Goal: Task Accomplishment & Management: Use online tool/utility

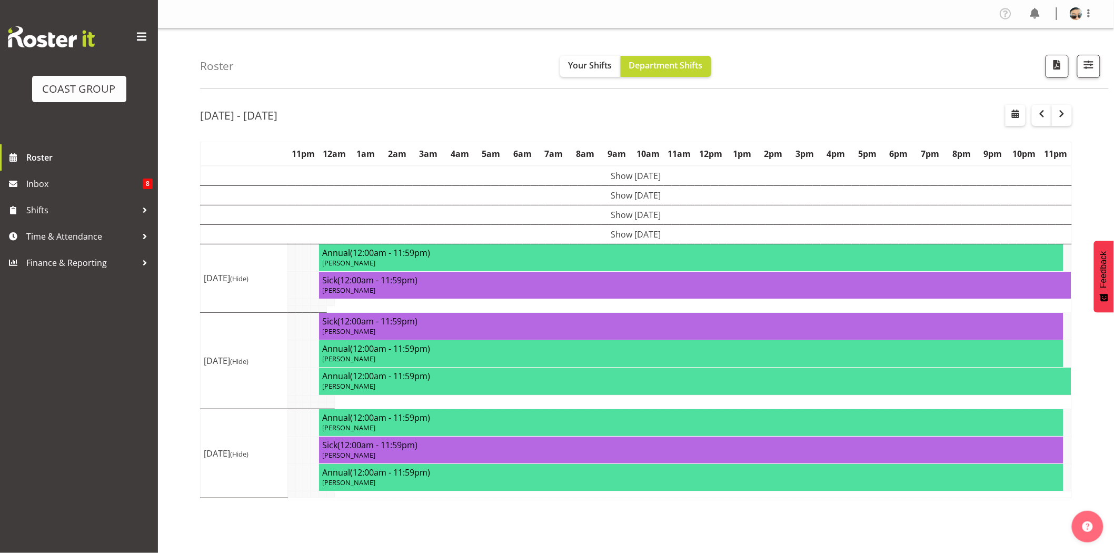
click at [449, 70] on div "Roster Your Shifts Department Shifts 1 Locations Clear CARLTON EVENTS [PERSON_N…" at bounding box center [654, 58] width 909 height 61
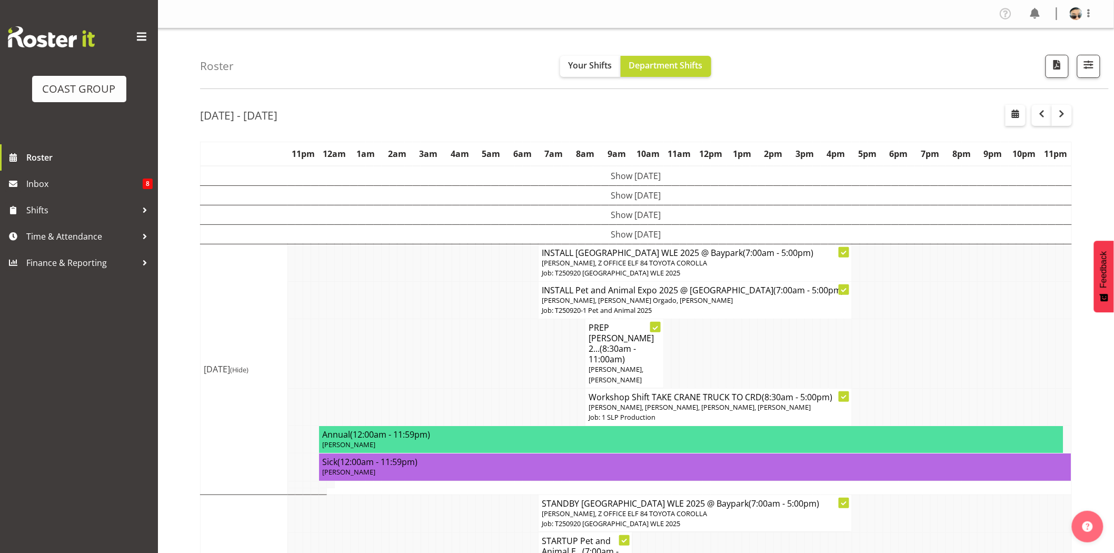
click at [665, 266] on p "[PERSON_NAME], Z OFFICE ELF 84 TOYOTA COROLLA" at bounding box center [695, 263] width 307 height 10
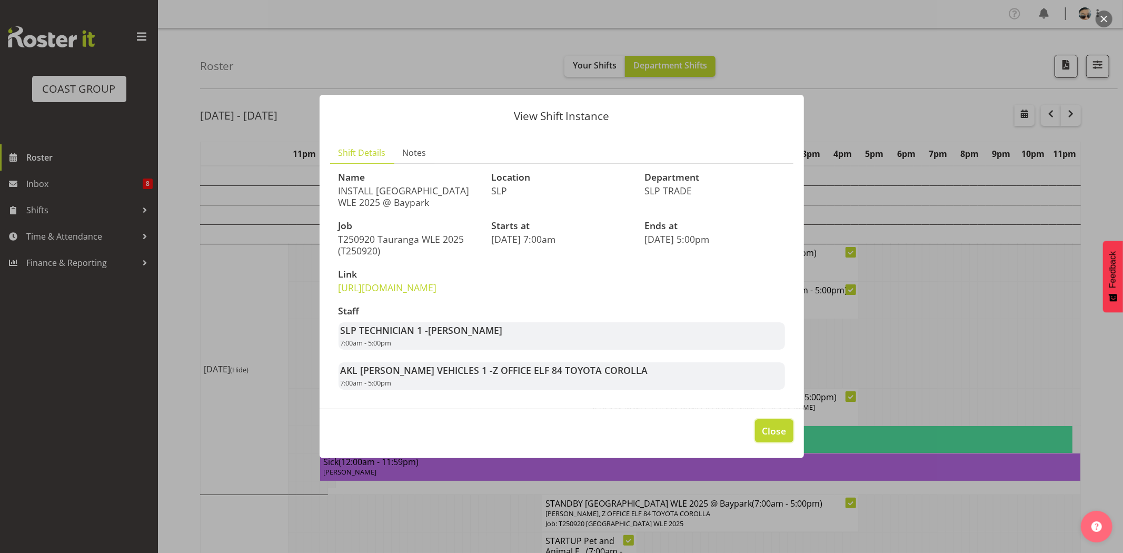
click at [785, 442] on button "Close" at bounding box center [774, 430] width 38 height 23
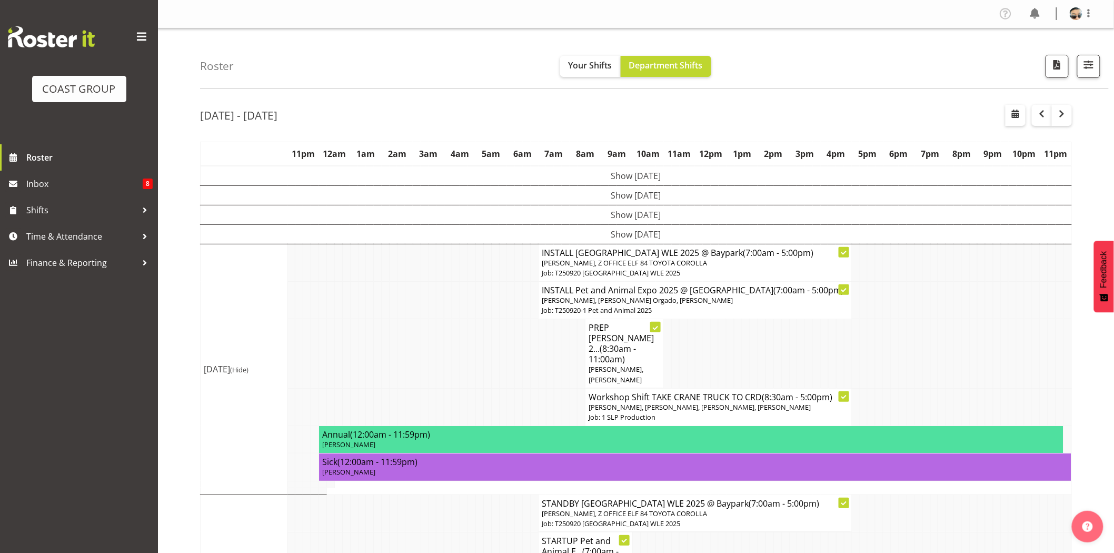
click at [629, 295] on h4 "INSTALL Pet and Animal Expo 2025 @ Auckland SHowgrounds (7:00am - 5:00pm)" at bounding box center [695, 290] width 307 height 11
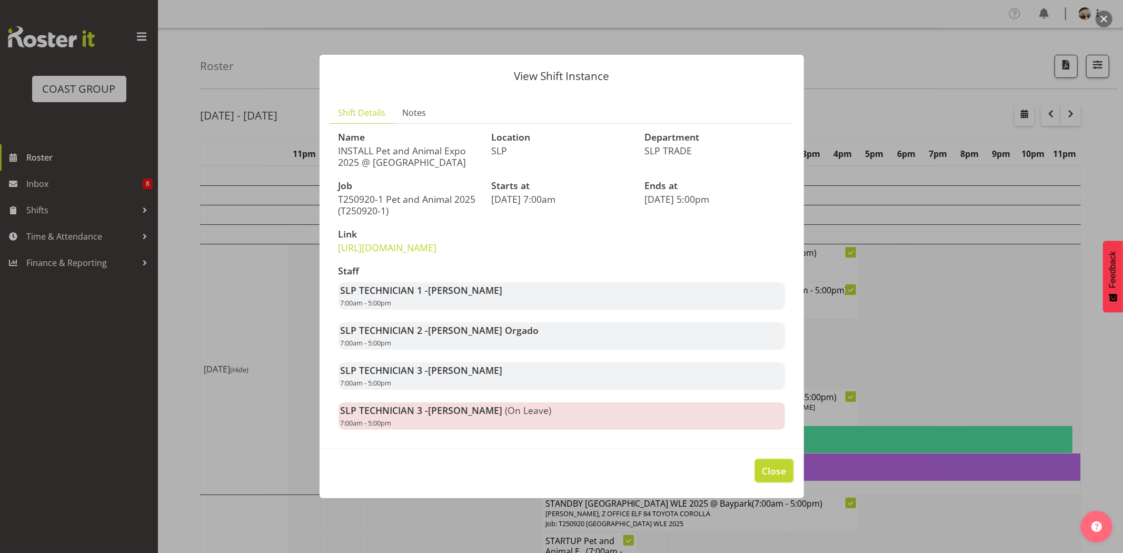
click at [790, 482] on button "Close" at bounding box center [774, 470] width 38 height 23
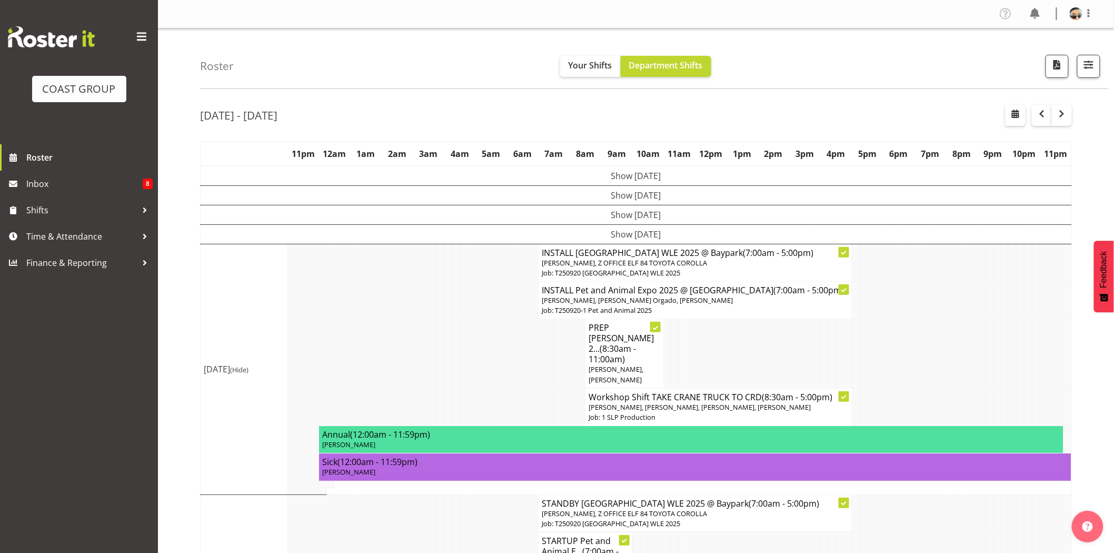
click at [606, 353] on span "(8:30am - 11:00am)" at bounding box center [612, 354] width 47 height 22
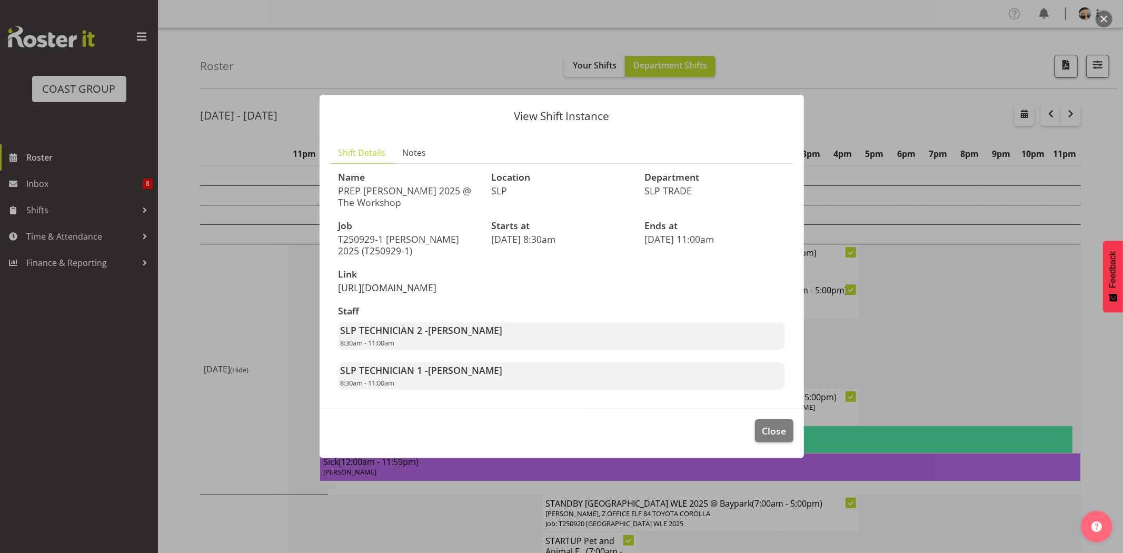
click at [437, 282] on link "https://drive.google.com/drive/folders/1eJ2hyMLJR_CpXLYK37v650FgtLZ0d7VQ" at bounding box center [388, 287] width 98 height 13
click at [766, 438] on span "Close" at bounding box center [774, 431] width 24 height 14
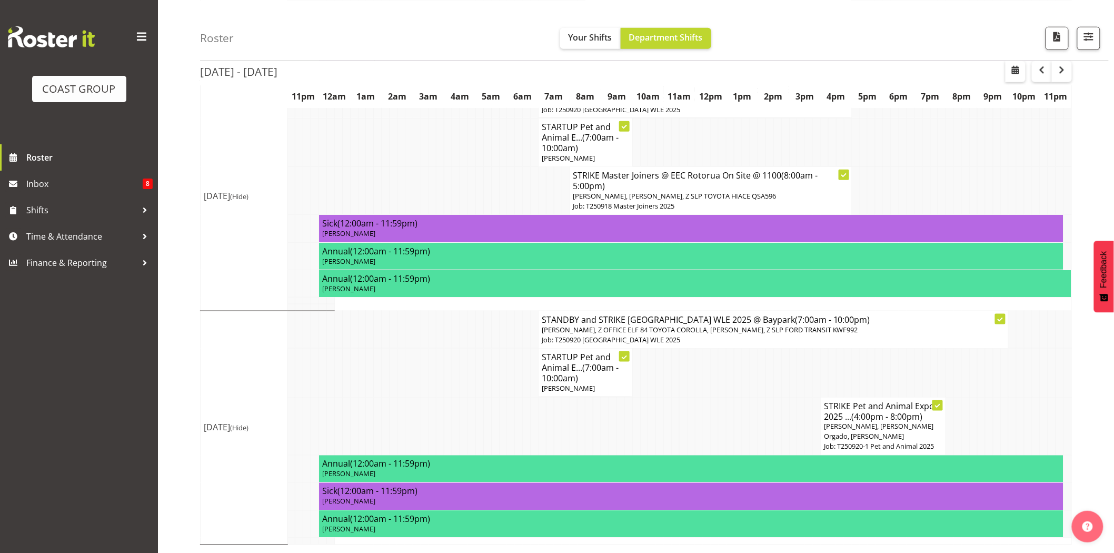
scroll to position [425, 0]
click at [1062, 75] on span "button" at bounding box center [1062, 69] width 13 height 13
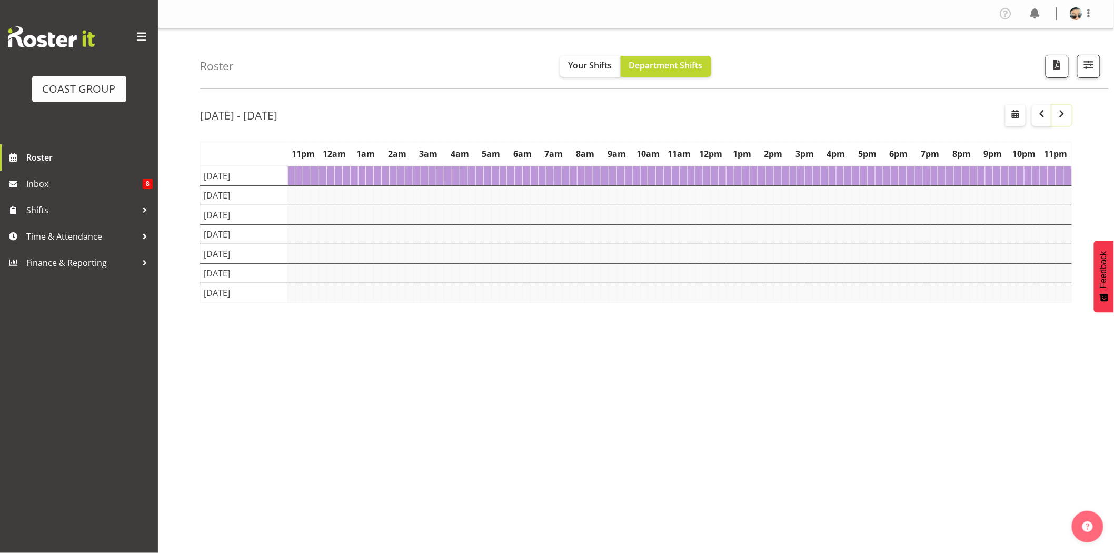
scroll to position [0, 0]
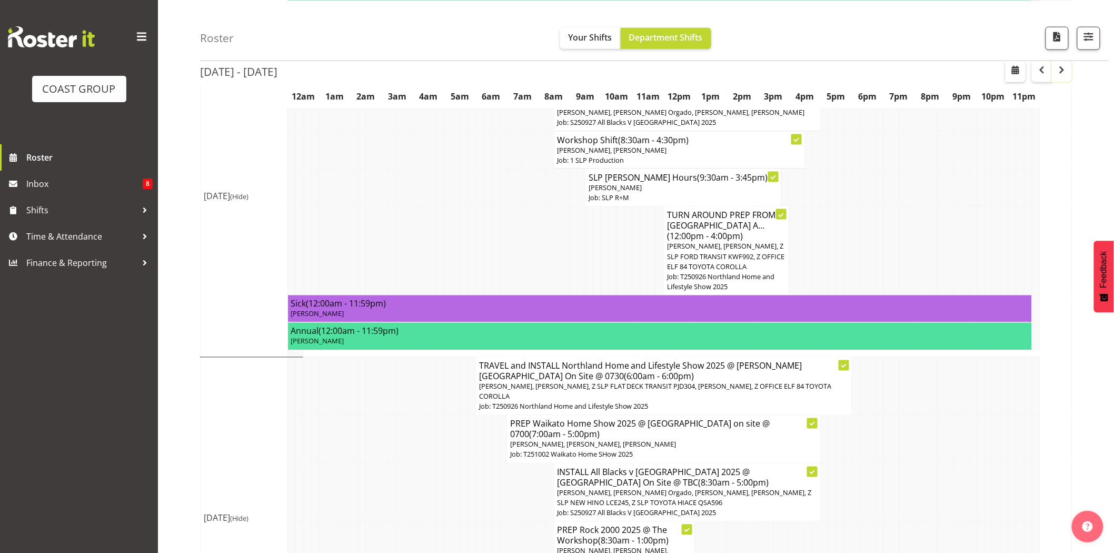
scroll to position [412, 0]
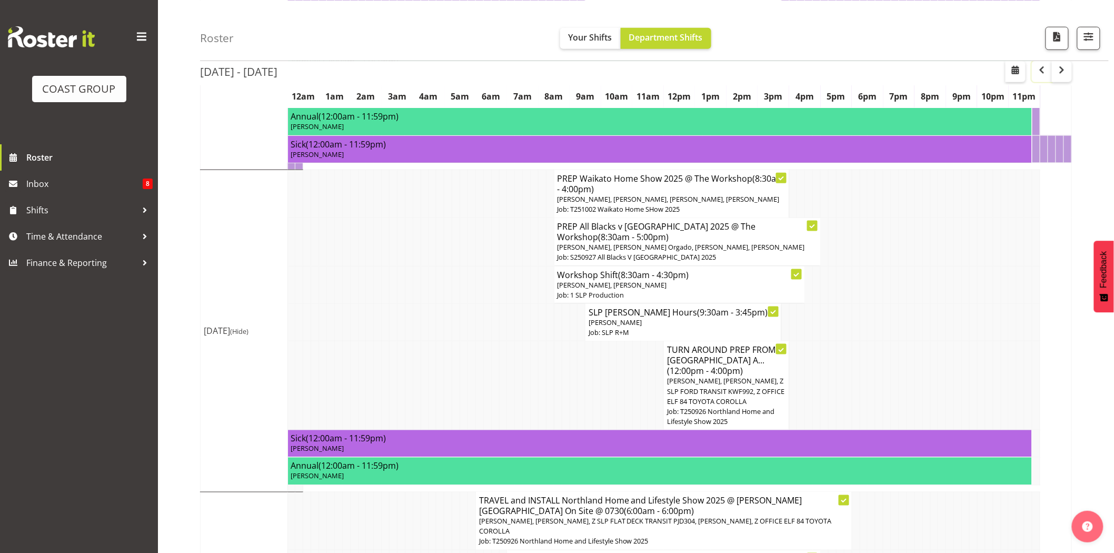
click at [1041, 72] on span "button" at bounding box center [1042, 69] width 13 height 13
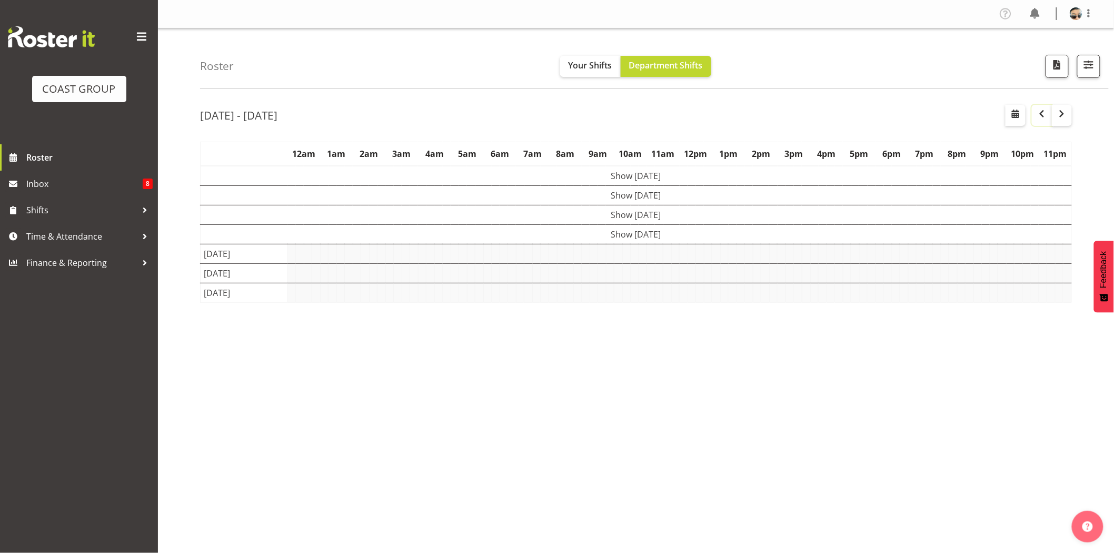
scroll to position [0, 0]
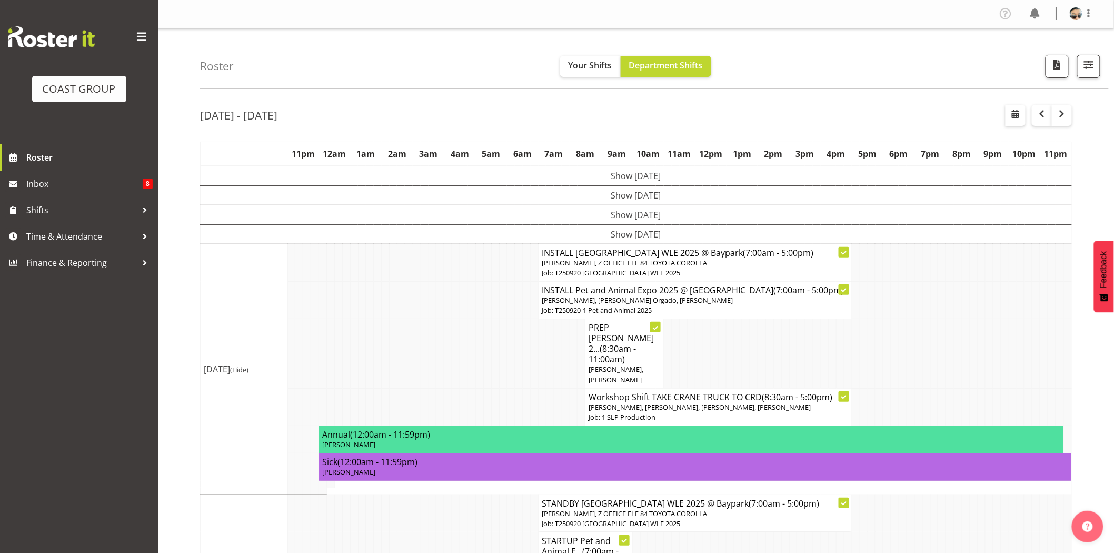
click at [630, 357] on h4 "PREP Harvey Norman 2... (8:30am - 11:00am)" at bounding box center [625, 343] width 72 height 42
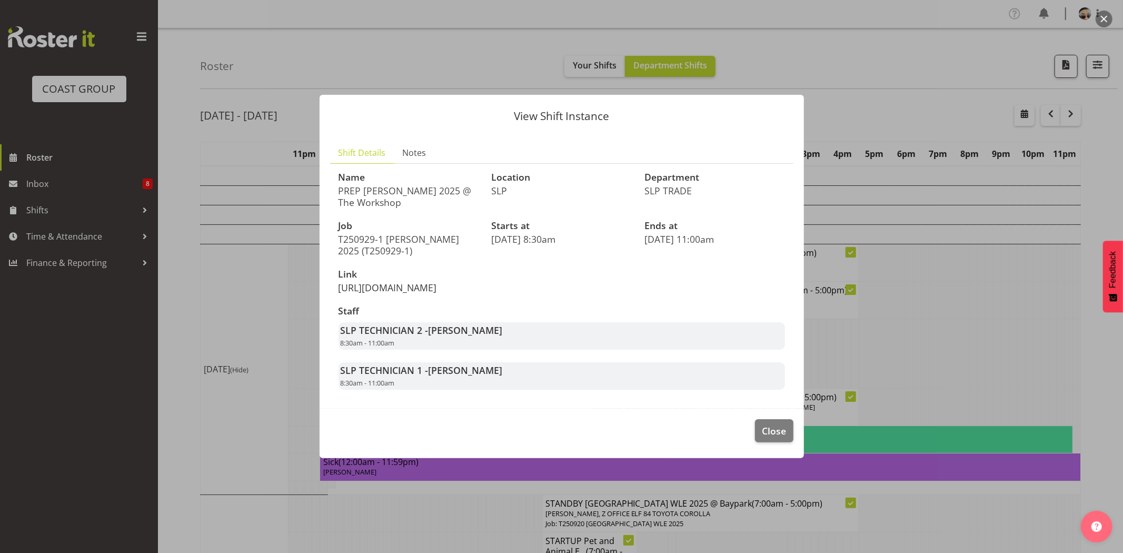
click at [437, 283] on link "https://drive.google.com/drive/folders/1eJ2hyMLJR_CpXLYK37v650FgtLZ0d7VQ" at bounding box center [388, 287] width 98 height 13
click at [790, 457] on footer "Close" at bounding box center [562, 434] width 484 height 50
click at [765, 438] on span "Close" at bounding box center [774, 431] width 24 height 14
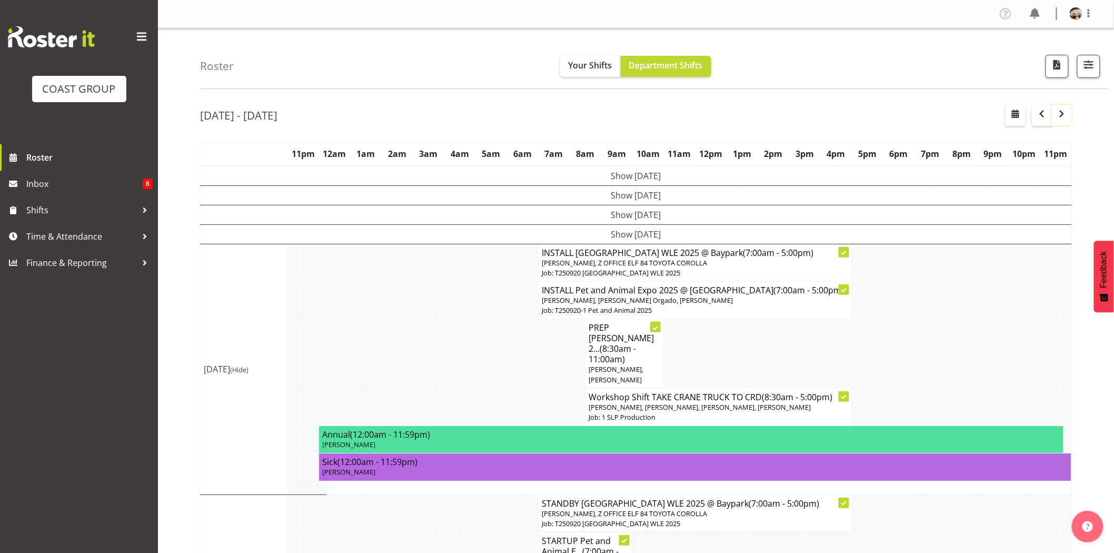
click at [1065, 117] on span "button" at bounding box center [1062, 113] width 13 height 13
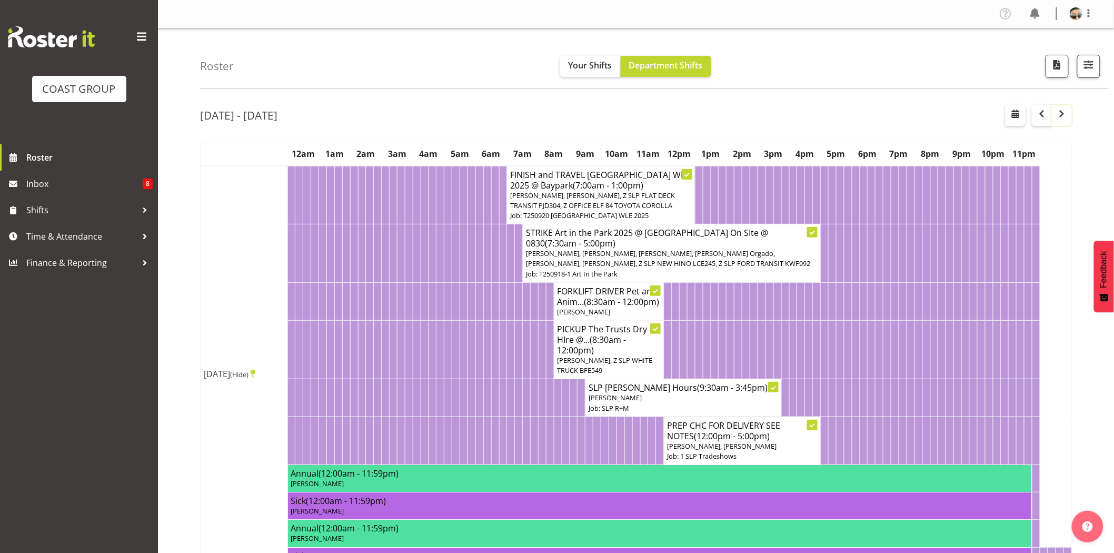
click at [1064, 113] on span "button" at bounding box center [1062, 113] width 13 height 13
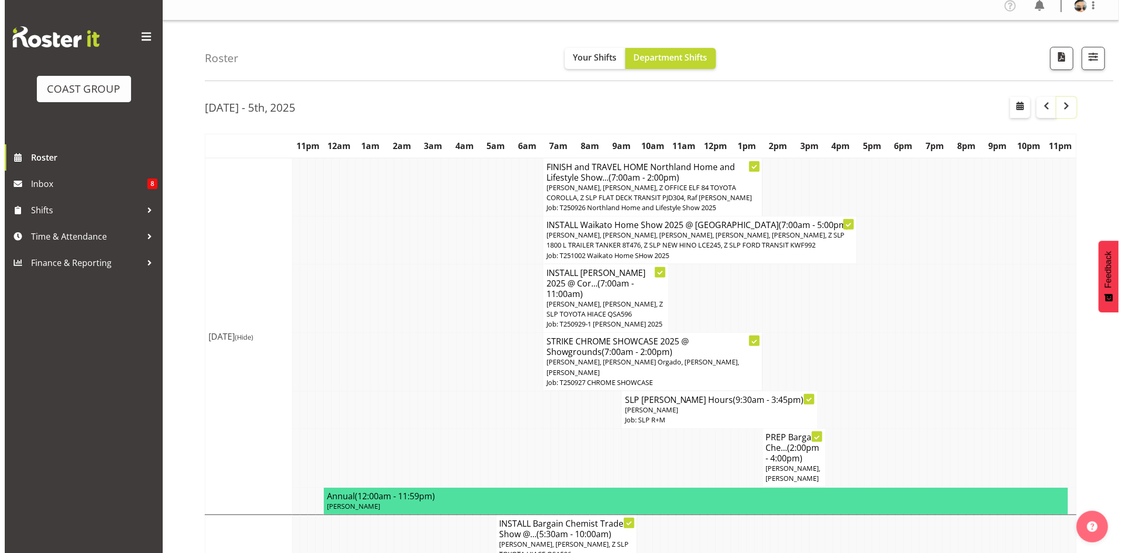
scroll to position [19, 0]
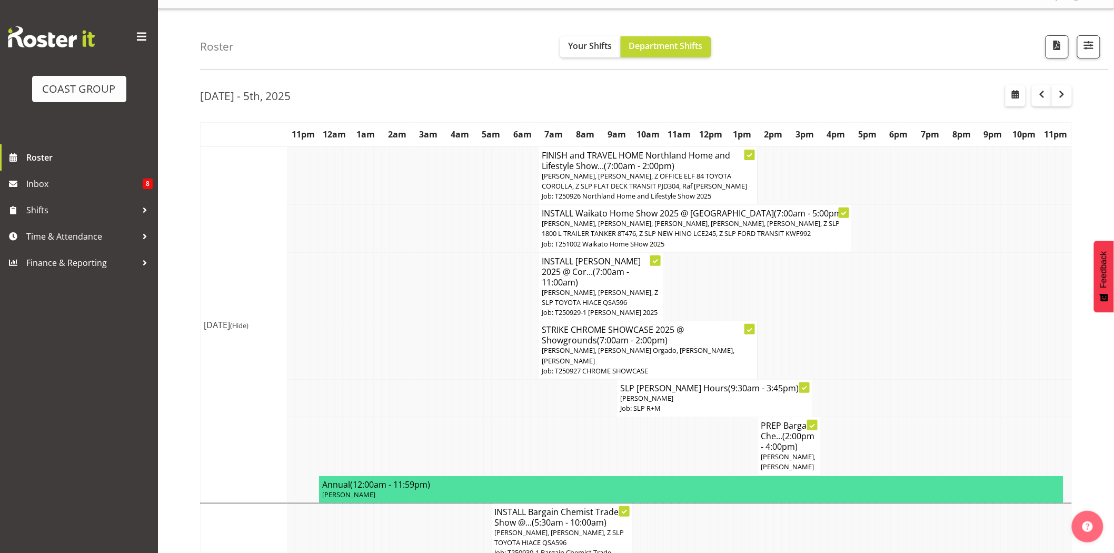
click at [727, 293] on td at bounding box center [731, 286] width 8 height 69
click at [604, 288] on span "Matt McFarlane, Sam Preecharujiroj, Z SLP TOYOTA HIACE QSA596" at bounding box center [600, 297] width 116 height 19
click at [613, 223] on span "Shaun Dalgetty, Aof Anujarawat, Coel Phillips, Hayden Watts, Luke Van Eyssen, Z…" at bounding box center [691, 228] width 299 height 19
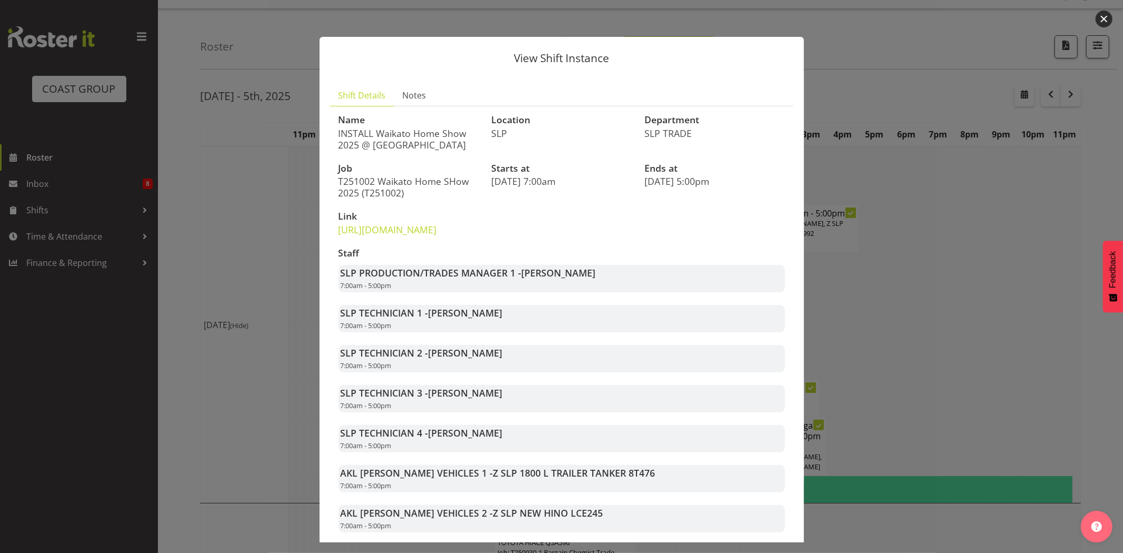
drag, startPoint x: 347, startPoint y: 163, endPoint x: 355, endPoint y: 164, distance: 9.0
click at [348, 164] on h3 "Job" at bounding box center [409, 168] width 141 height 11
drag, startPoint x: 381, startPoint y: 131, endPoint x: 480, endPoint y: 127, distance: 99.6
click at [480, 127] on div "Name INSTALL Waikato Home Show 2025 @ Claudelands" at bounding box center [408, 132] width 153 height 48
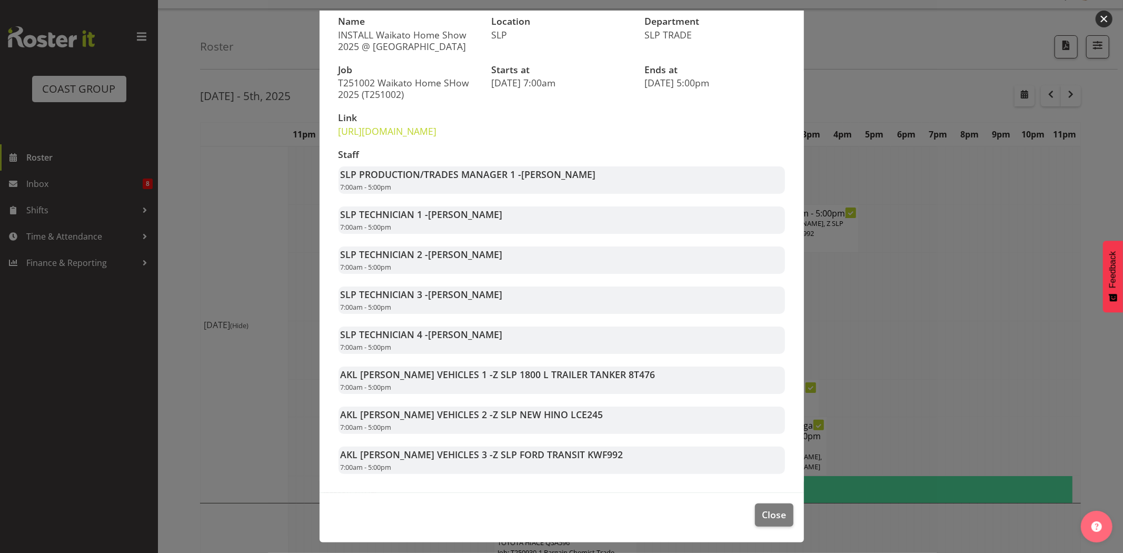
scroll to position [122, 0]
click at [767, 507] on button "Close" at bounding box center [774, 514] width 38 height 23
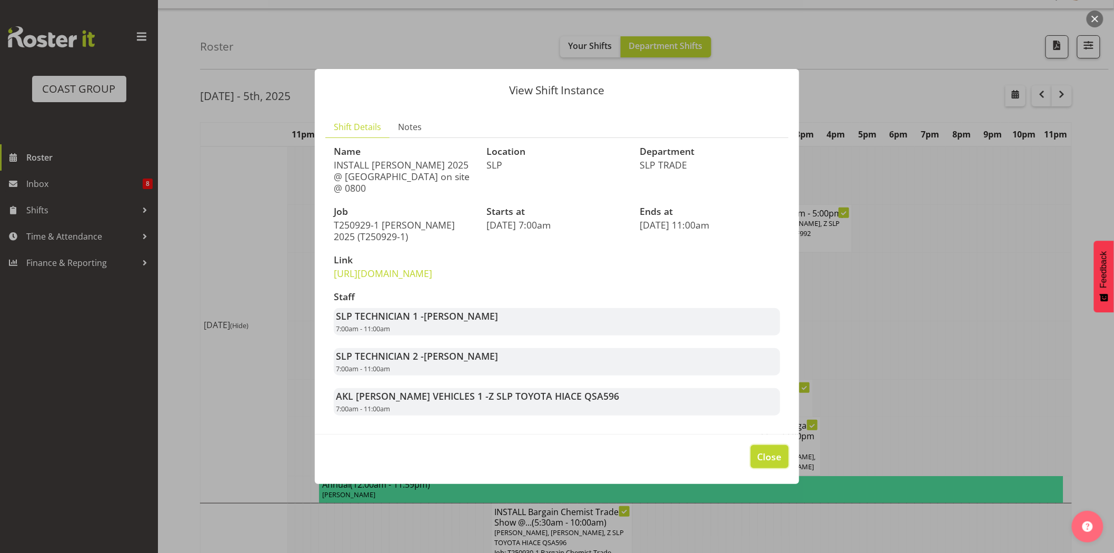
click at [758, 463] on span "Close" at bounding box center [770, 457] width 24 height 14
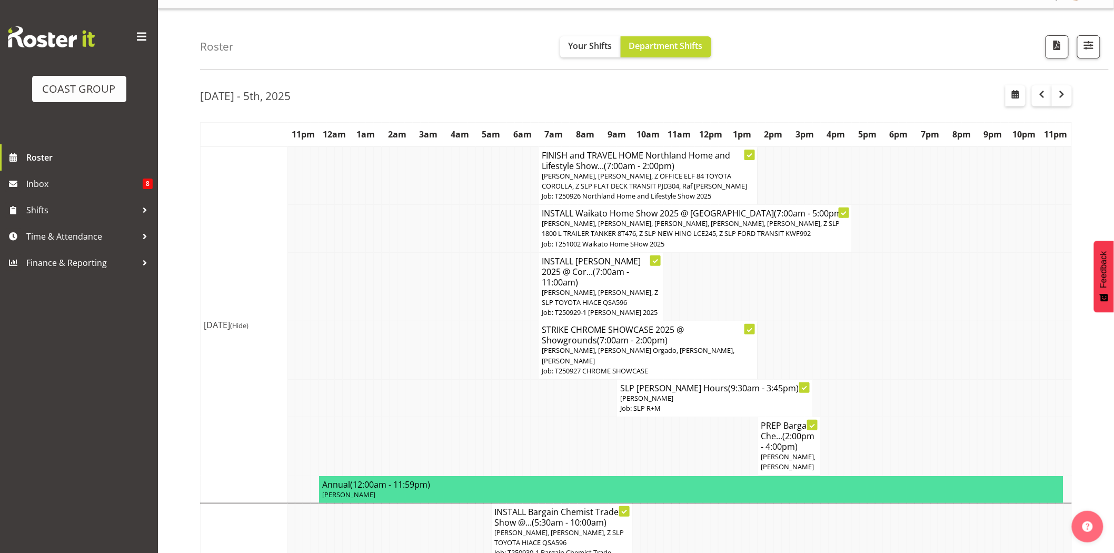
click at [733, 250] on td "INSTALL Waikato Home Show 2025 @ Claudelands (7:00am - 5:00pm) Shaun Dalgetty, …" at bounding box center [696, 229] width 314 height 48
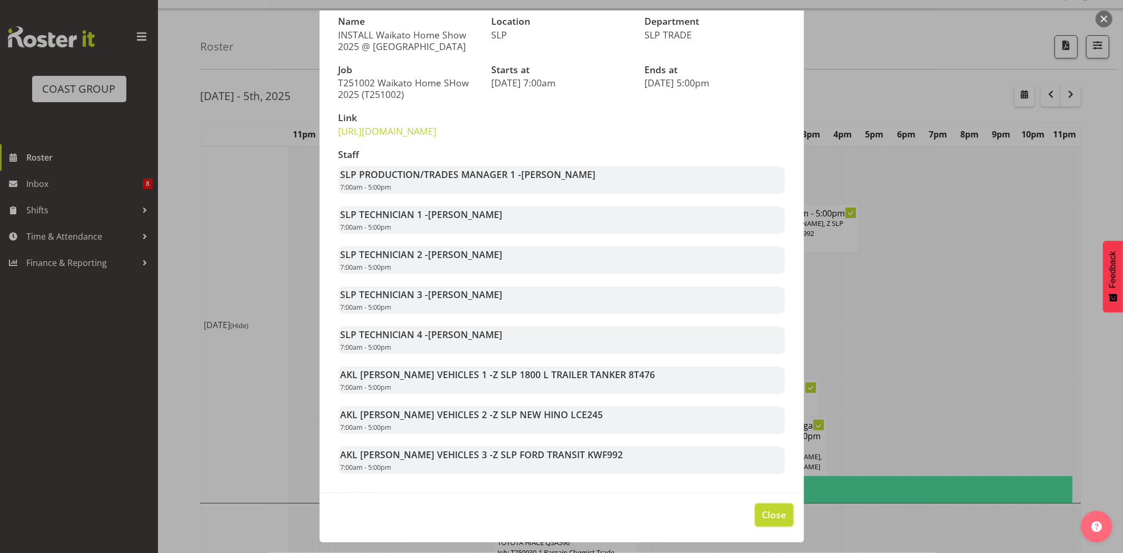
click at [764, 512] on span "Close" at bounding box center [774, 515] width 24 height 14
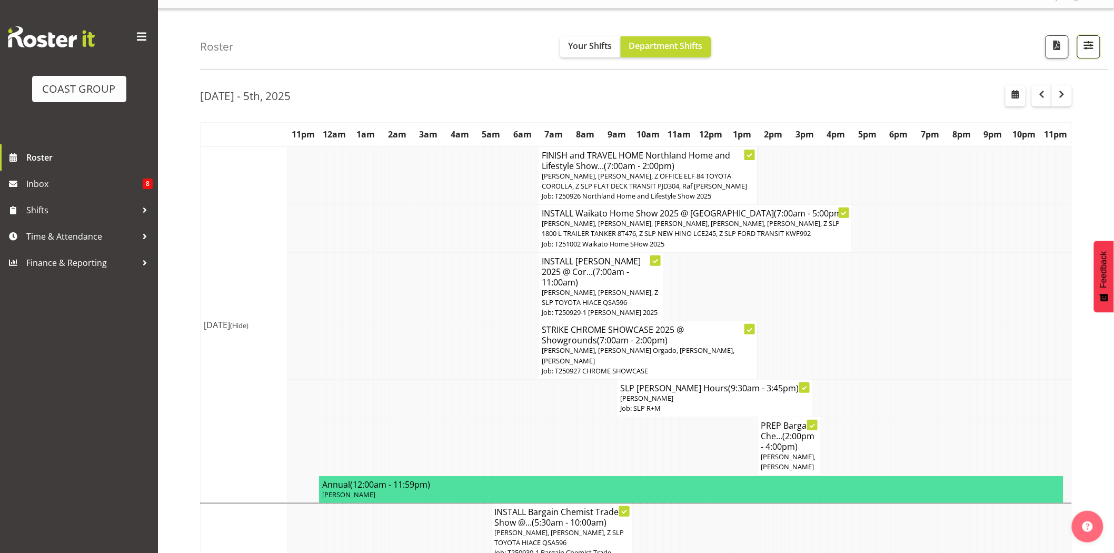
click at [1097, 45] on button "button" at bounding box center [1088, 46] width 23 height 23
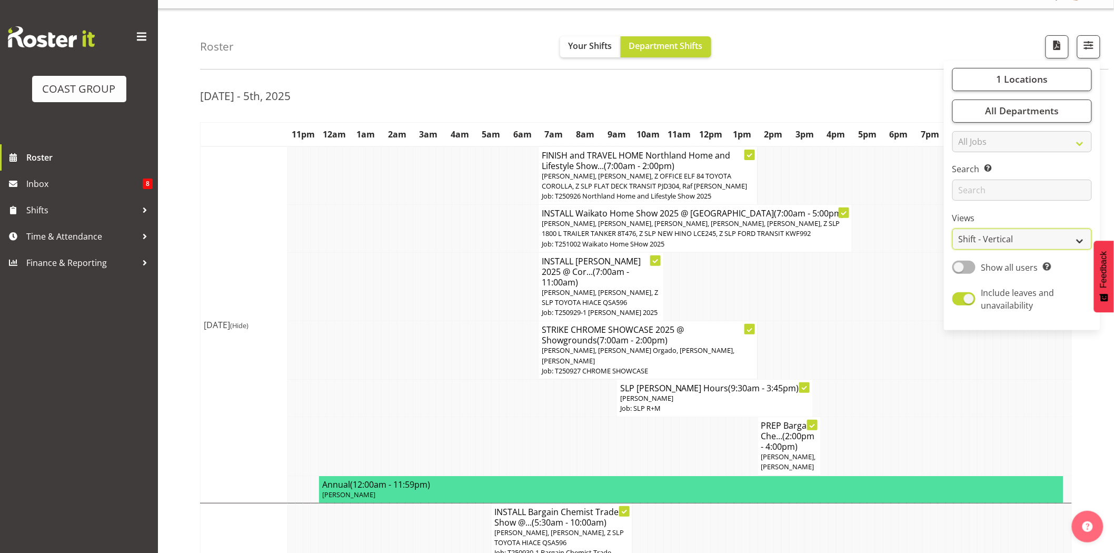
click at [1040, 241] on select "Staff Role Shift - Horizontal Shift - Vertical Staff - Location" at bounding box center [1023, 239] width 140 height 21
select select "staff"
click at [953, 248] on select "Staff Role Shift - Horizontal Shift - Vertical Staff - Location" at bounding box center [1023, 239] width 140 height 21
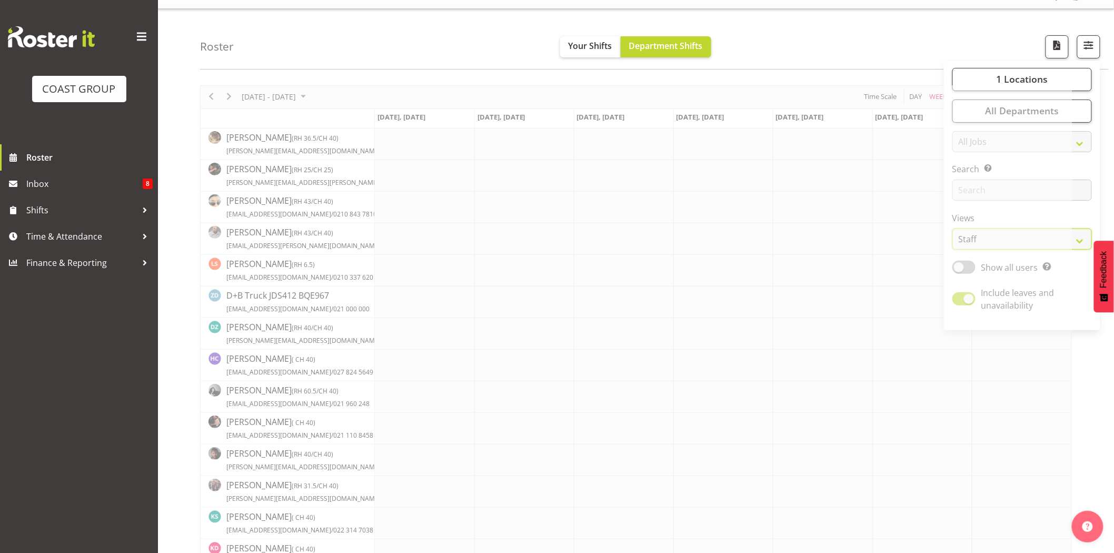
scroll to position [0, 0]
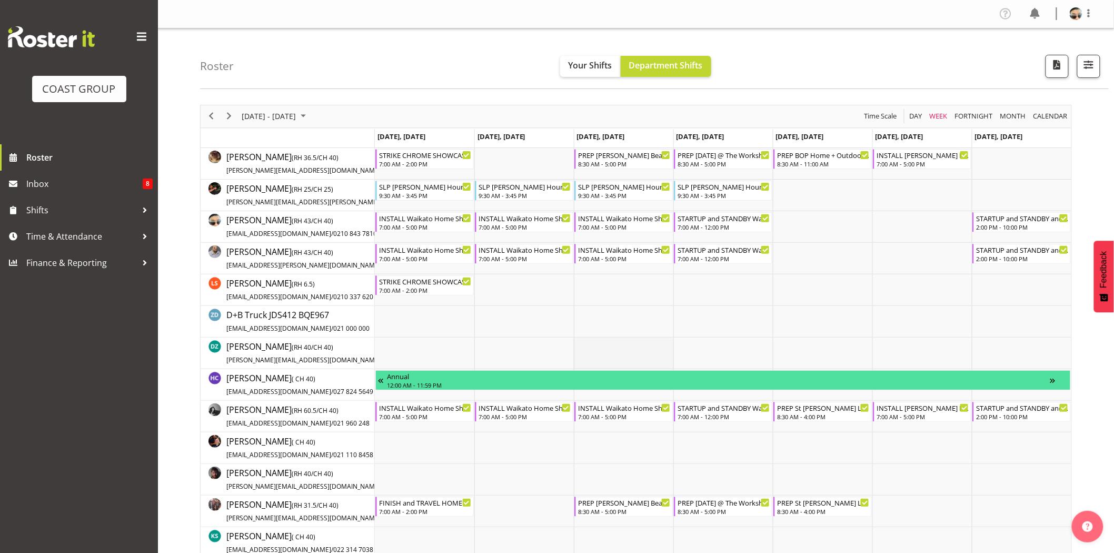
click at [641, 356] on td "Timeline Week of September 29, 2025" at bounding box center [624, 354] width 100 height 32
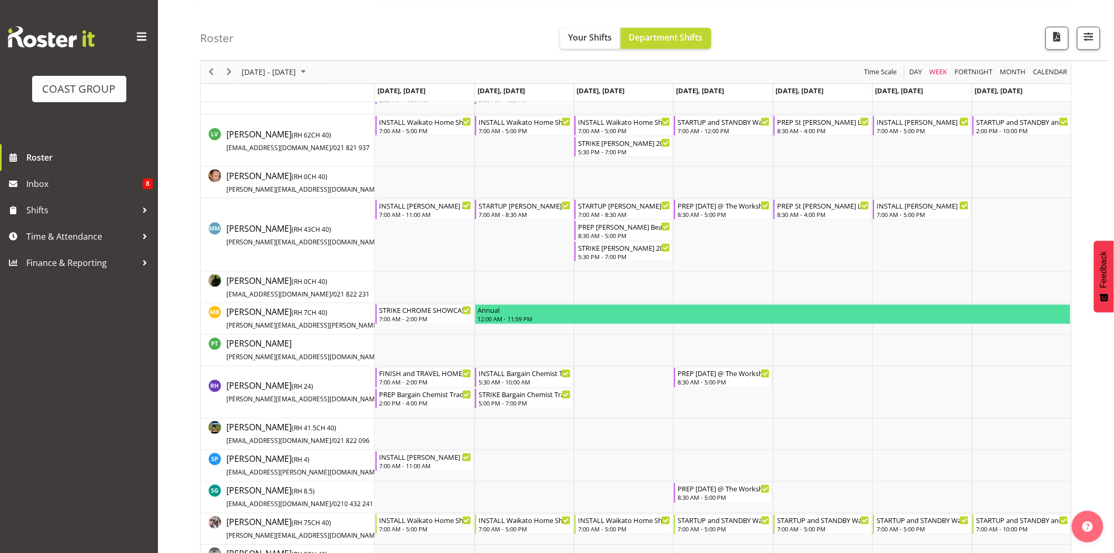
scroll to position [488, 0]
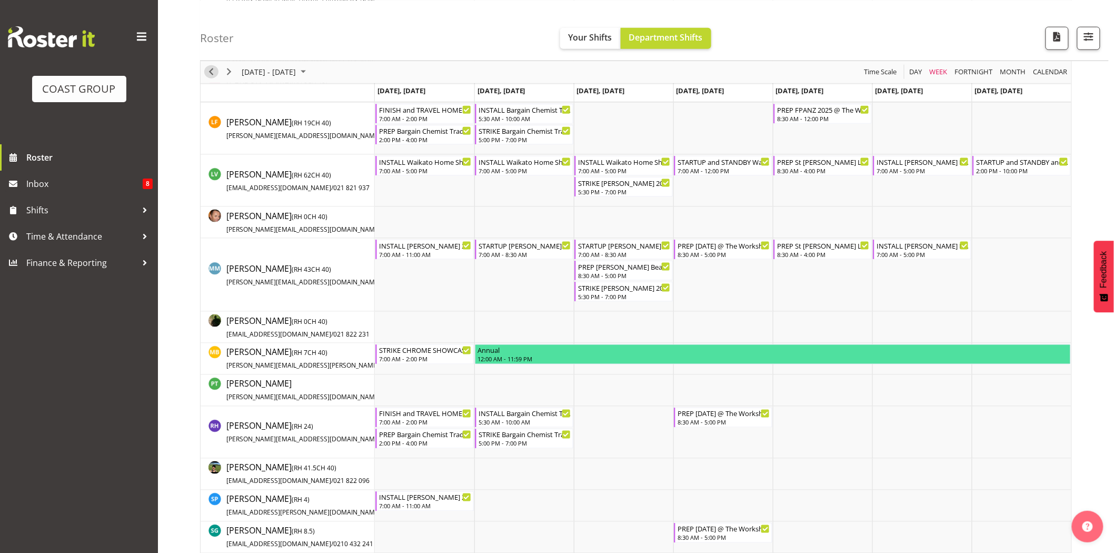
click at [213, 74] on span "Previous" at bounding box center [211, 71] width 13 height 13
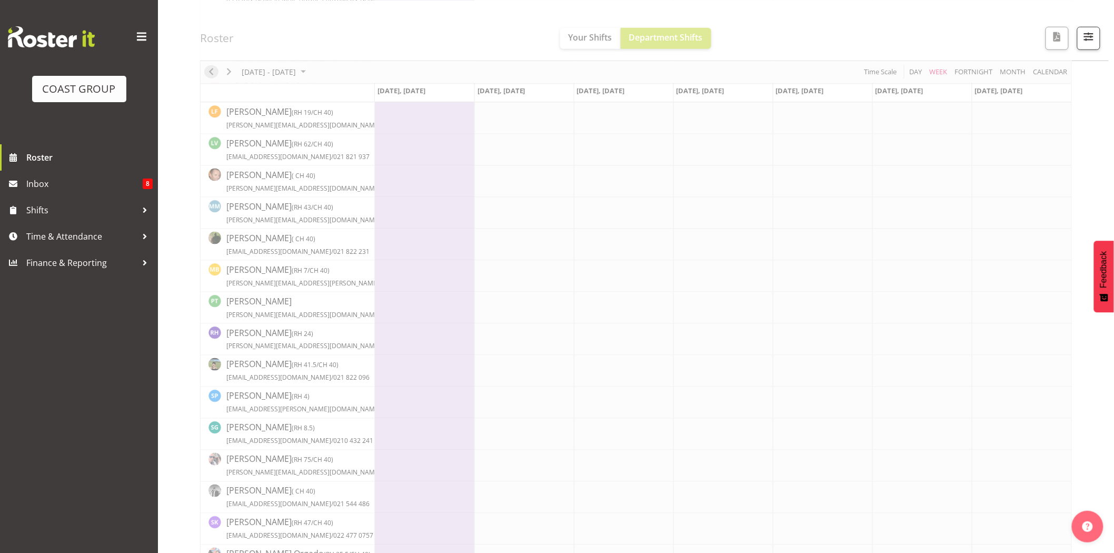
scroll to position [0, 0]
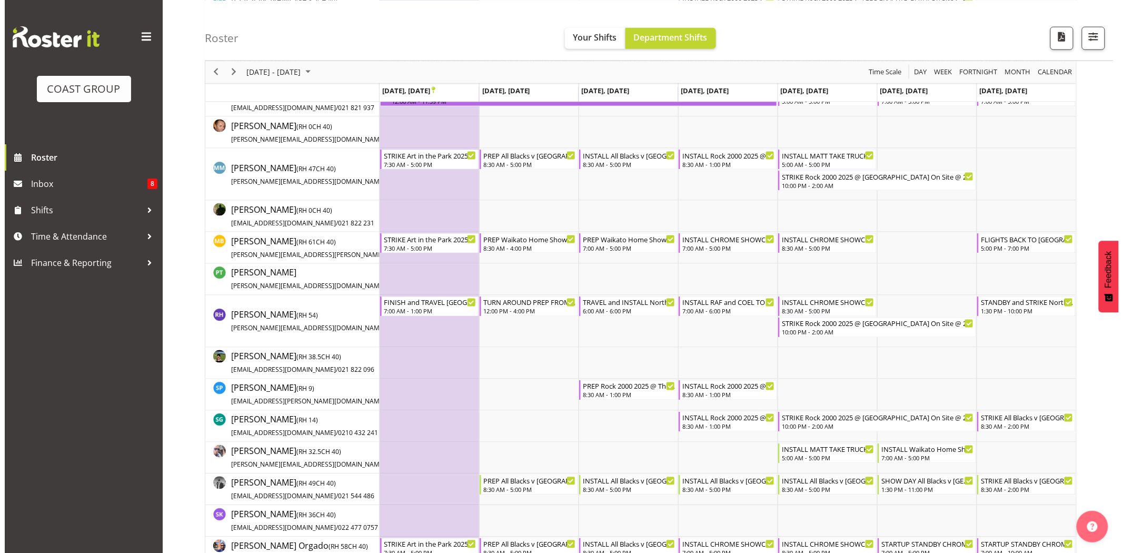
scroll to position [591, 0]
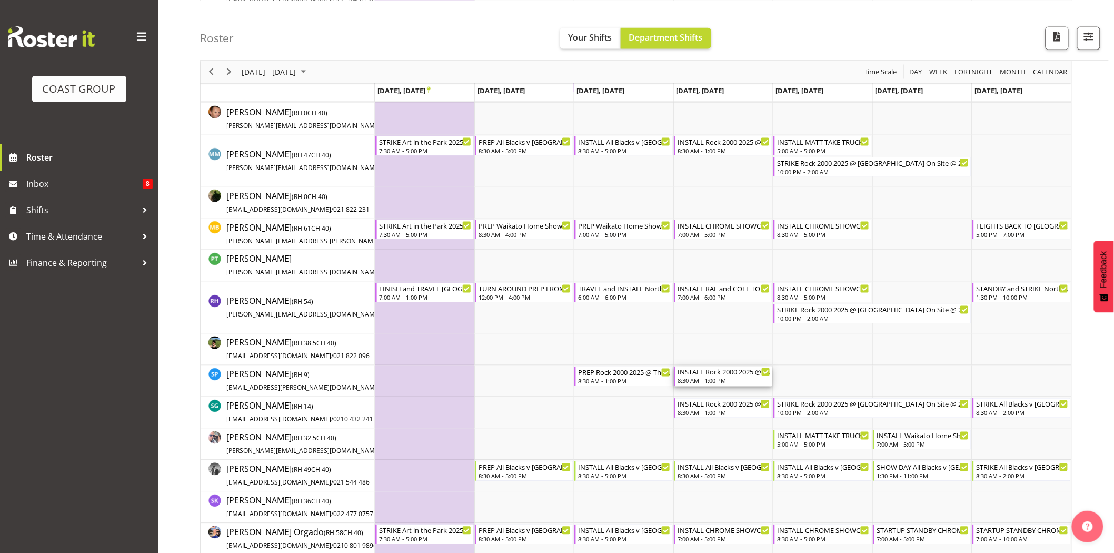
click at [717, 370] on div "INSTALL Rock 2000 2025 @ Spark Arena On Site @ TBC" at bounding box center [724, 372] width 93 height 11
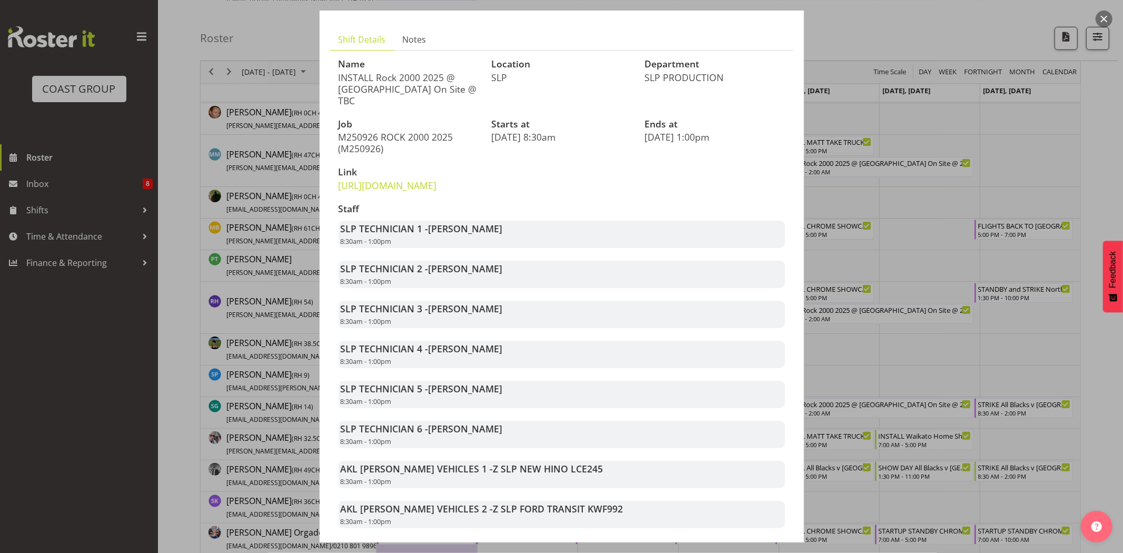
scroll to position [58, 0]
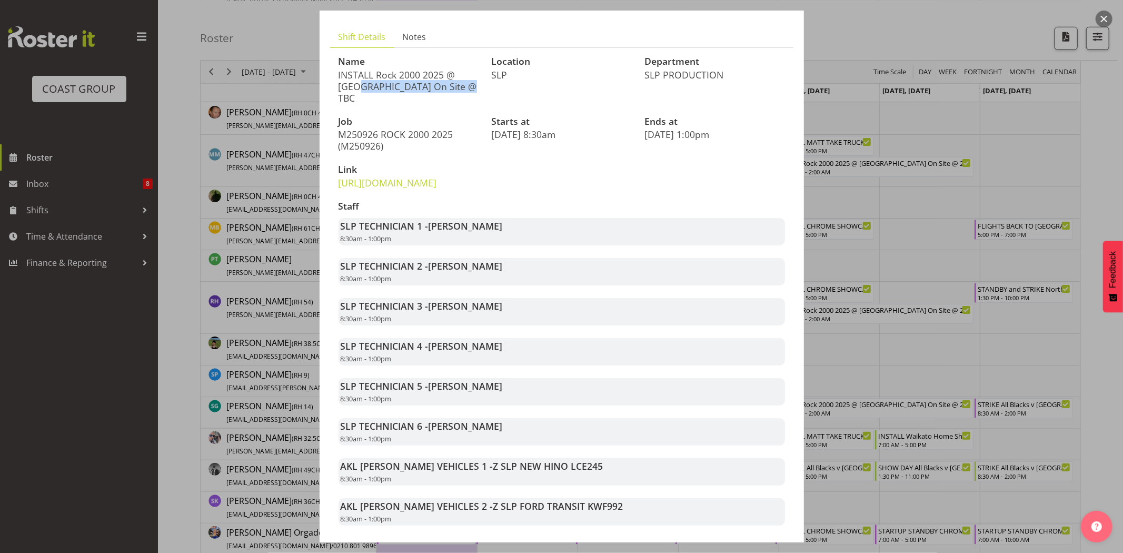
drag, startPoint x: 337, startPoint y: 72, endPoint x: 446, endPoint y: 70, distance: 108.5
click at [446, 70] on div "Name INSTALL Rock 2000 2025 @ Spark Arena On Site @ TBC" at bounding box center [408, 80] width 153 height 60
click at [446, 70] on p "INSTALL Rock 2000 2025 @ Spark Arena On Site @ TBC" at bounding box center [409, 86] width 141 height 35
drag, startPoint x: 421, startPoint y: 397, endPoint x: 544, endPoint y: 378, distance: 124.2
click at [544, 378] on div "Staff SLP TECHNICIAN 1 - Aaron Grant 8:30am - 1:00pm SLP TECHNICIAN 2 - Jesse H…" at bounding box center [561, 363] width 459 height 337
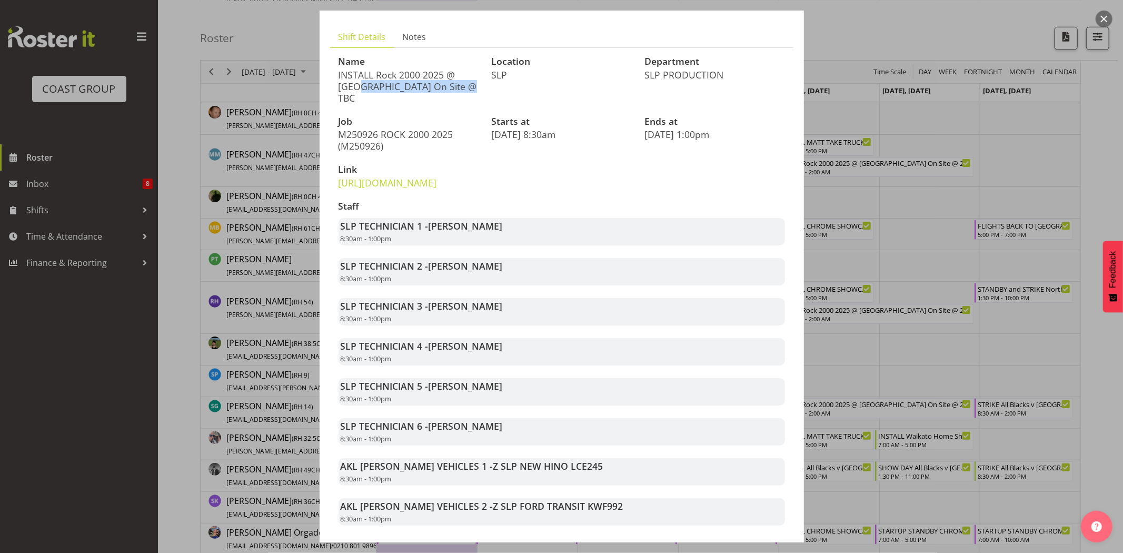
click at [544, 378] on div "Staff SLP TECHNICIAN 1 - Aaron Grant 8:30am - 1:00pm SLP TECHNICIAN 2 - Jesse H…" at bounding box center [561, 363] width 459 height 337
drag, startPoint x: 419, startPoint y: 397, endPoint x: 536, endPoint y: 401, distance: 117.5
click at [536, 401] on div "SLP TECHNICIAN 5 - Sam Preecharujiroj 8:30am - 1:00pm" at bounding box center [562, 391] width 447 height 27
drag, startPoint x: 444, startPoint y: 402, endPoint x: 540, endPoint y: 399, distance: 96.4
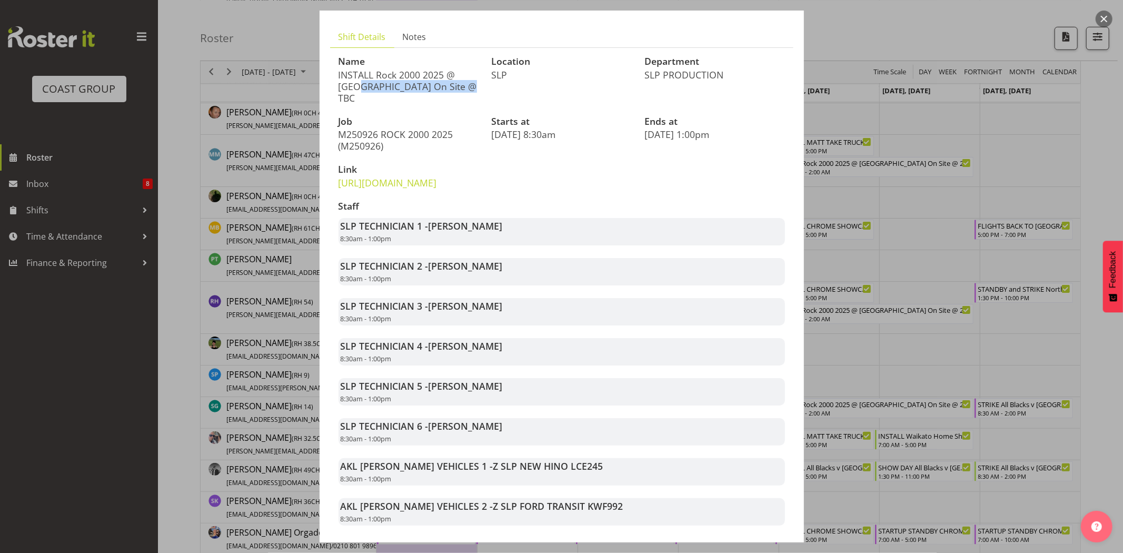
click at [538, 400] on div "SLP TECHNICIAN 5 - Sam Preecharujiroj 8:30am - 1:00pm" at bounding box center [562, 391] width 447 height 27
click at [540, 399] on div "SLP TECHNICIAN 5 - Sam Preecharujiroj 8:30am - 1:00pm" at bounding box center [562, 391] width 447 height 27
drag, startPoint x: 417, startPoint y: 239, endPoint x: 510, endPoint y: 244, distance: 92.8
click at [510, 244] on div "SLP TECHNICIAN 1 - Aaron Grant 8:30am - 1:00pm" at bounding box center [562, 231] width 447 height 27
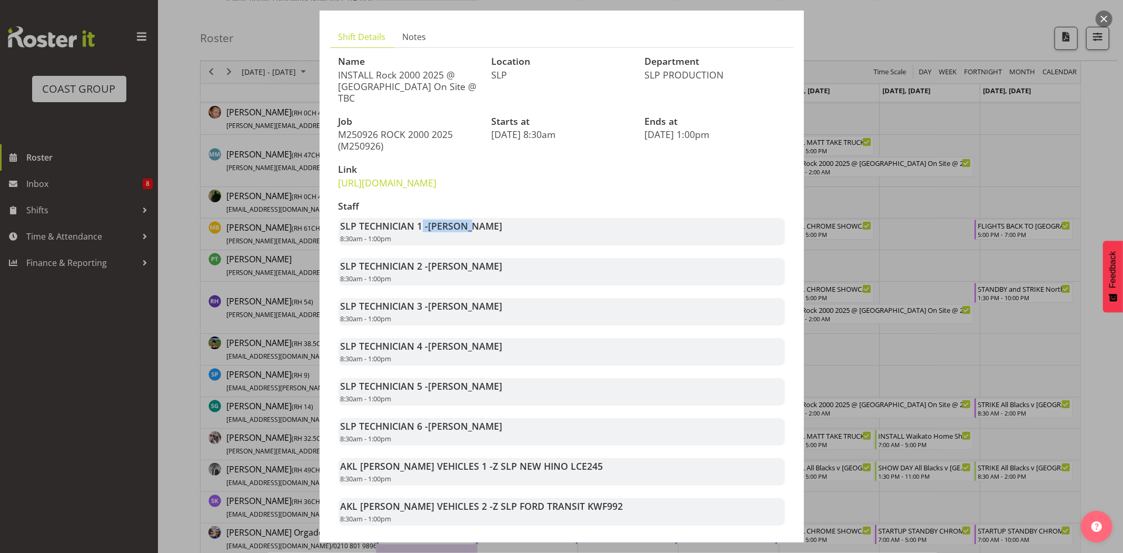
drag, startPoint x: 425, startPoint y: 234, endPoint x: 474, endPoint y: 238, distance: 49.1
click at [474, 232] on strong "SLP TECHNICIAN 1 - Aaron Grant" at bounding box center [422, 226] width 162 height 13
click at [474, 232] on span "Aaron Grant" at bounding box center [466, 226] width 74 height 13
drag, startPoint x: 430, startPoint y: 276, endPoint x: 500, endPoint y: 276, distance: 70.0
click at [500, 276] on div "SLP TECHNICIAN 2 - Jesse Hawira 8:30am - 1:00pm" at bounding box center [562, 271] width 447 height 27
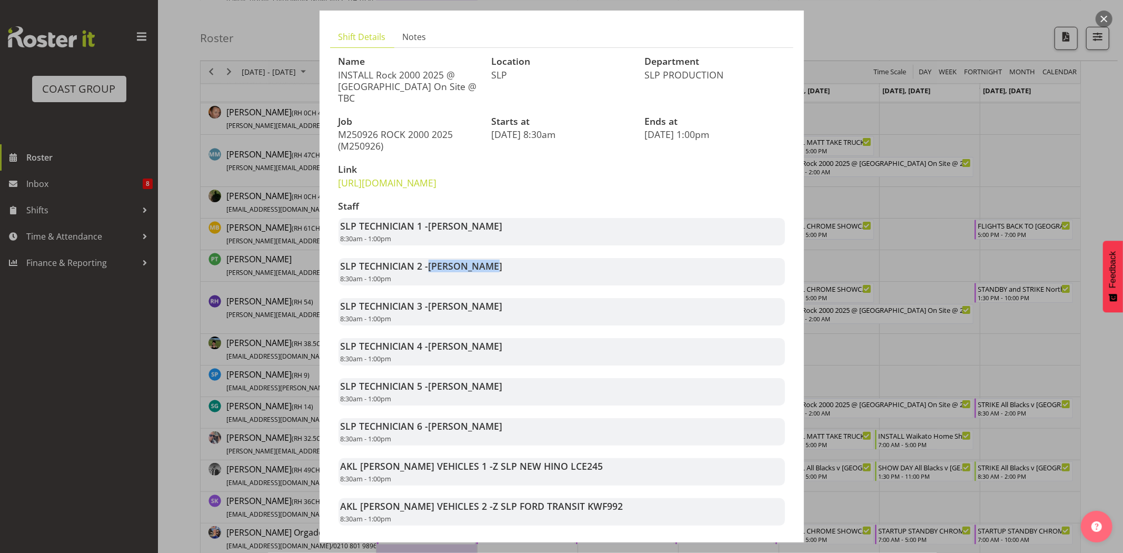
click at [500, 276] on div "SLP TECHNICIAN 2 - Jesse Hawira 8:30am - 1:00pm" at bounding box center [562, 271] width 447 height 27
drag, startPoint x: 428, startPoint y: 314, endPoint x: 501, endPoint y: 316, distance: 72.7
click at [498, 316] on div "SLP TECHNICIAN 3 - Sammie Grace 8:30am - 1:00pm" at bounding box center [562, 311] width 447 height 27
click at [501, 316] on div "SLP TECHNICIAN 3 - Sammie Grace 8:30am - 1:00pm" at bounding box center [562, 311] width 447 height 27
drag, startPoint x: 439, startPoint y: 355, endPoint x: 497, endPoint y: 351, distance: 58.6
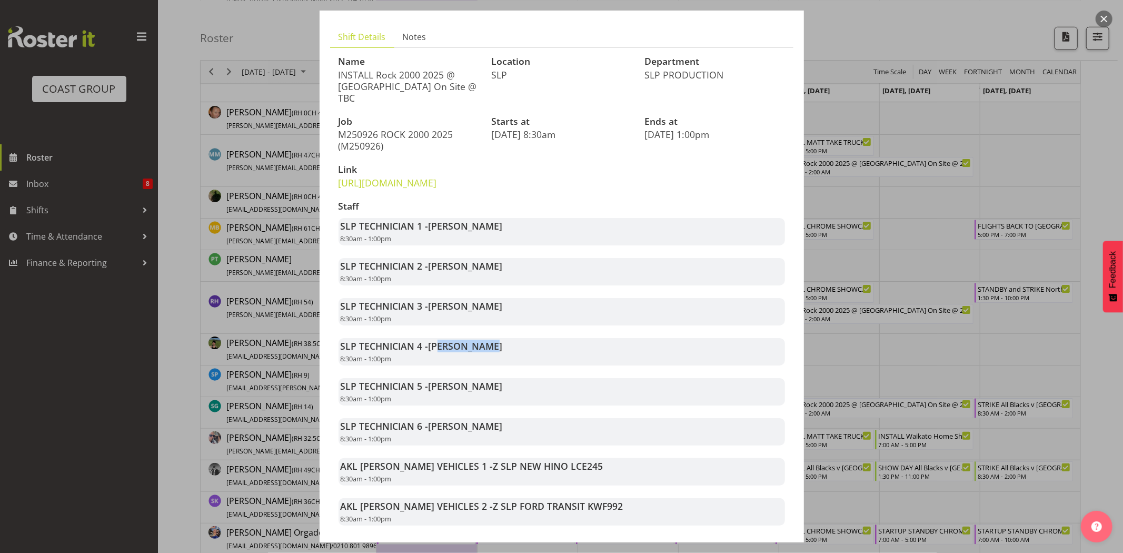
click at [496, 351] on div "SLP TECHNICIAN 4 - Kent Stevens 8:30am - 1:00pm" at bounding box center [562, 351] width 447 height 27
click at [498, 351] on div "SLP TECHNICIAN 4 - Kent Stevens 8:30am - 1:00pm" at bounding box center [562, 351] width 447 height 27
drag, startPoint x: 467, startPoint y: 391, endPoint x: 532, endPoint y: 391, distance: 65.3
click at [530, 391] on div "SLP TECHNICIAN 5 - Sam Preecharujiroj 8:30am - 1:00pm" at bounding box center [562, 391] width 447 height 27
click at [532, 391] on div "SLP TECHNICIAN 5 - Sam Preecharujiroj 8:30am - 1:00pm" at bounding box center [562, 391] width 447 height 27
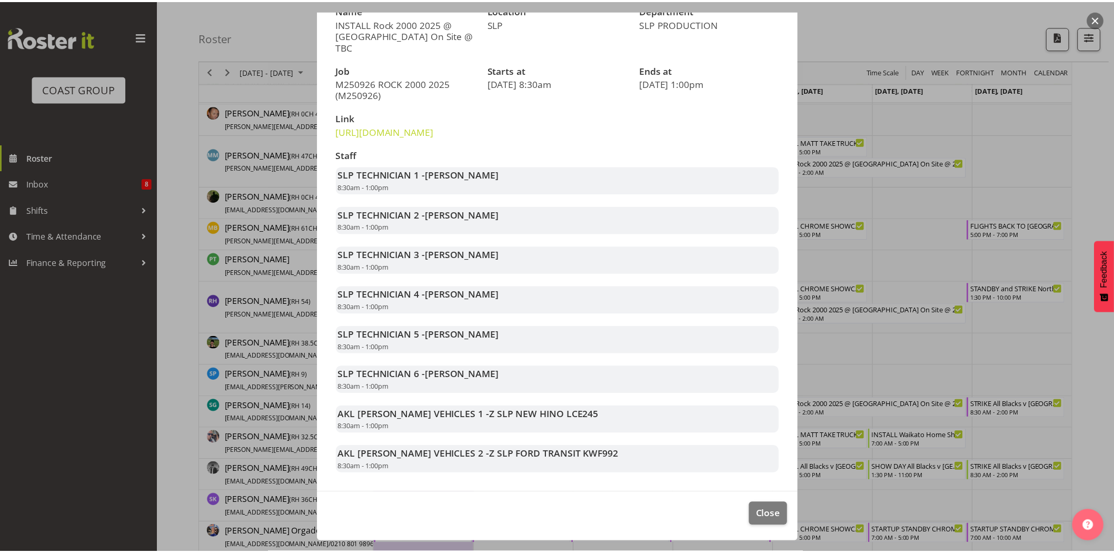
scroll to position [122, 0]
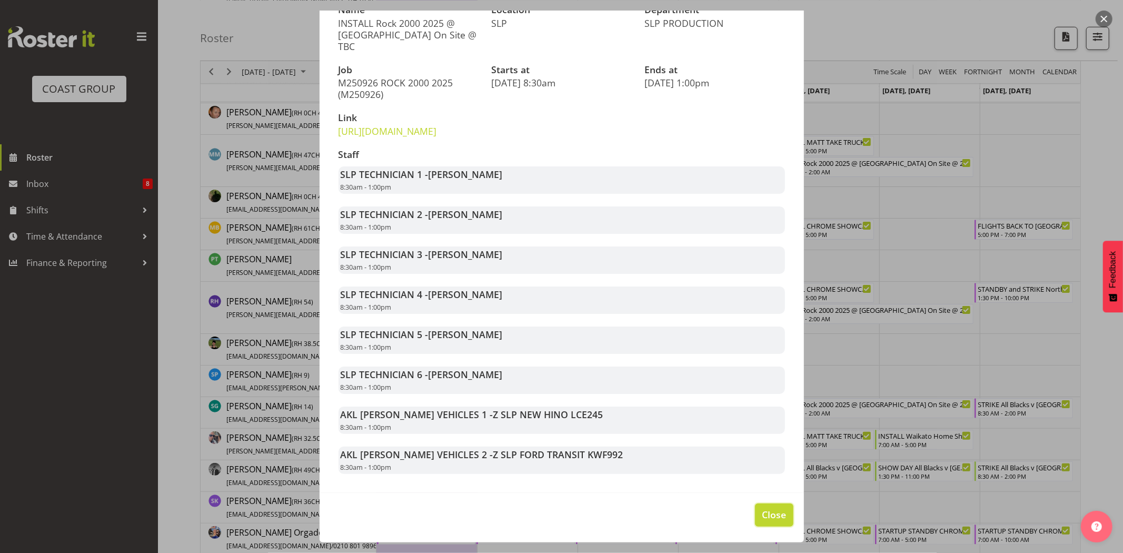
click at [768, 510] on span "Close" at bounding box center [774, 515] width 24 height 14
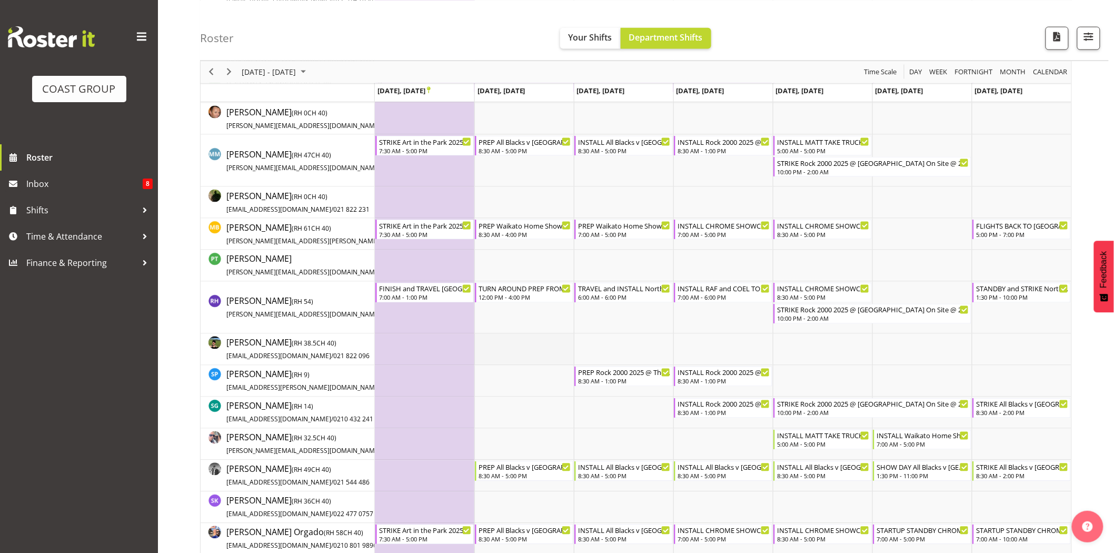
click at [566, 352] on td "Timeline Week of September 22, 2025" at bounding box center [524, 350] width 100 height 32
click at [217, 77] on div "previous period" at bounding box center [211, 72] width 18 height 22
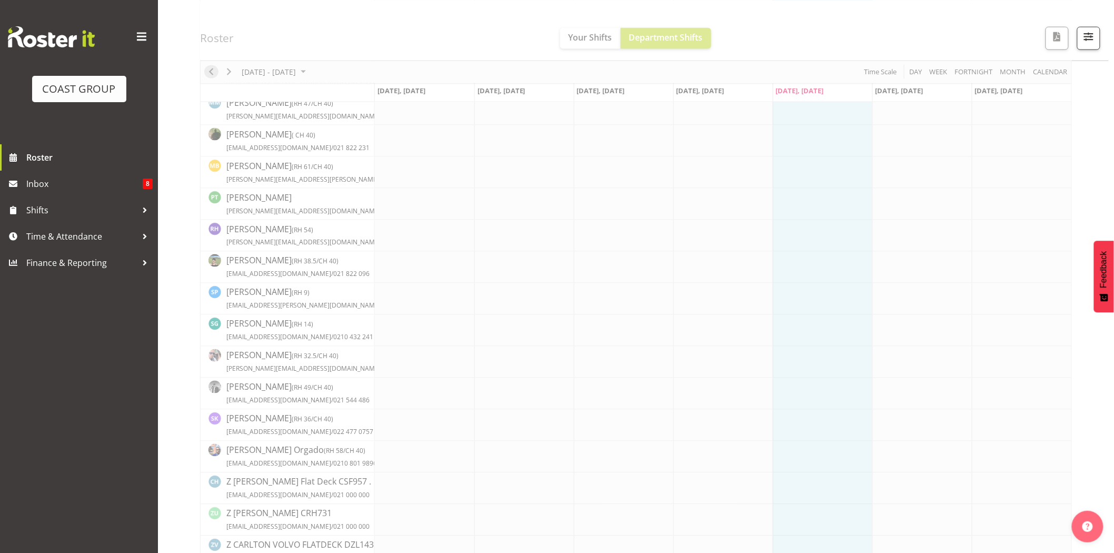
scroll to position [0, 0]
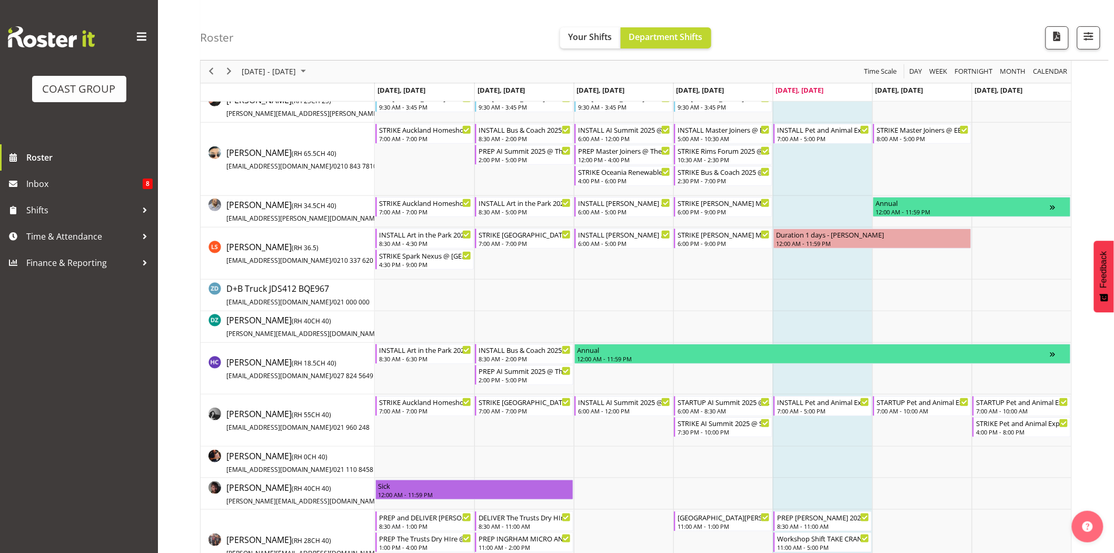
scroll to position [124, 0]
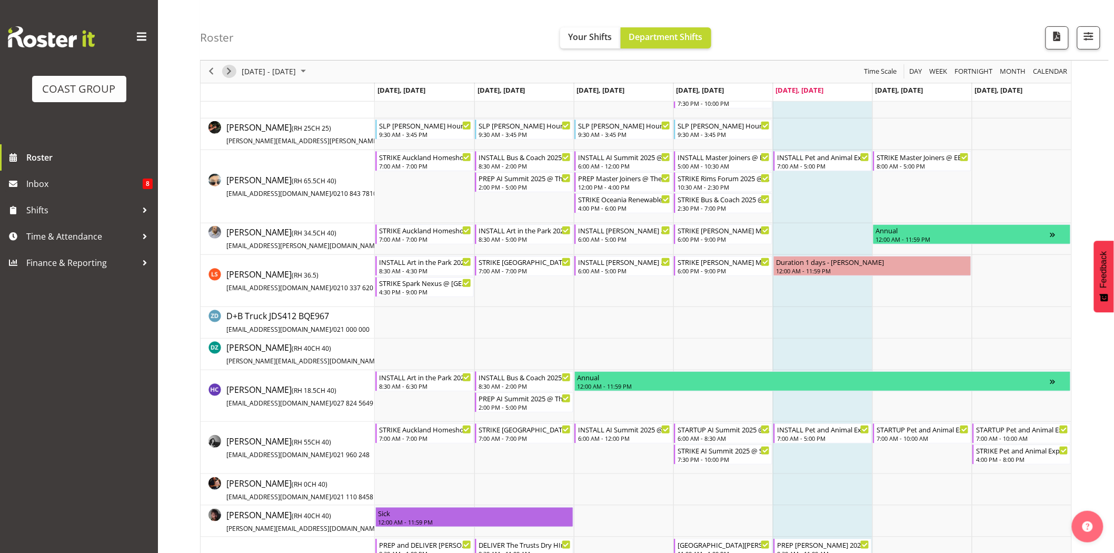
click at [225, 70] on span "Next" at bounding box center [229, 71] width 13 height 13
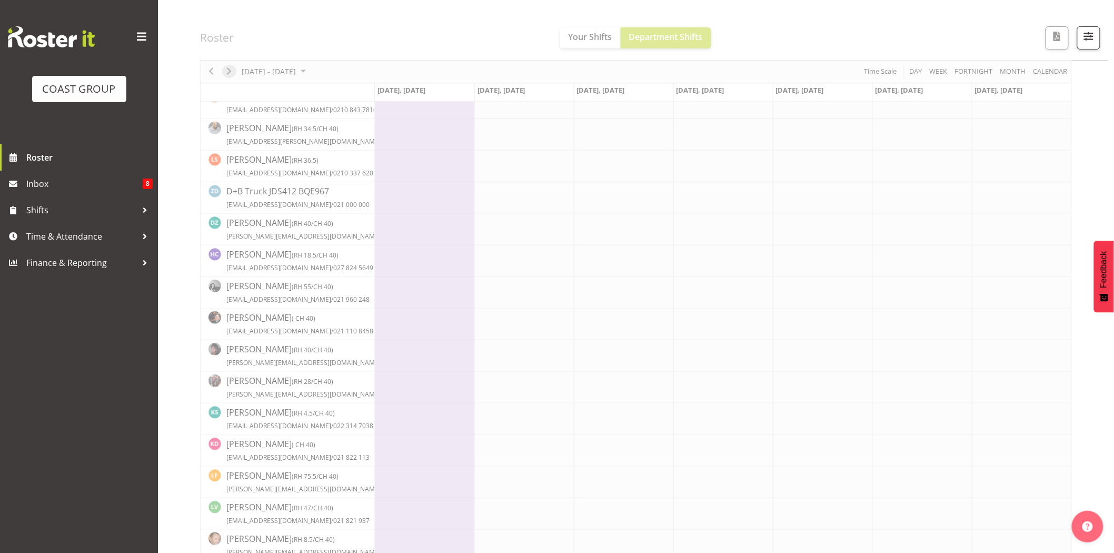
scroll to position [0, 0]
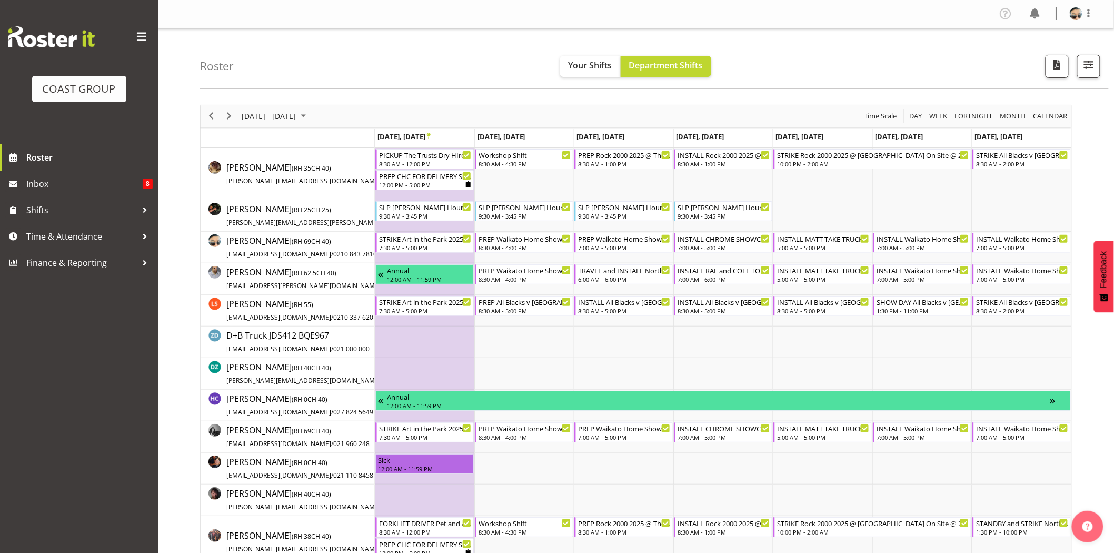
click at [485, 54] on div "Roster Your Shifts Department Shifts 1 Locations Clear CARLTON EVENTS Carlton H…" at bounding box center [654, 58] width 909 height 61
click at [211, 114] on span "Previous" at bounding box center [211, 116] width 13 height 13
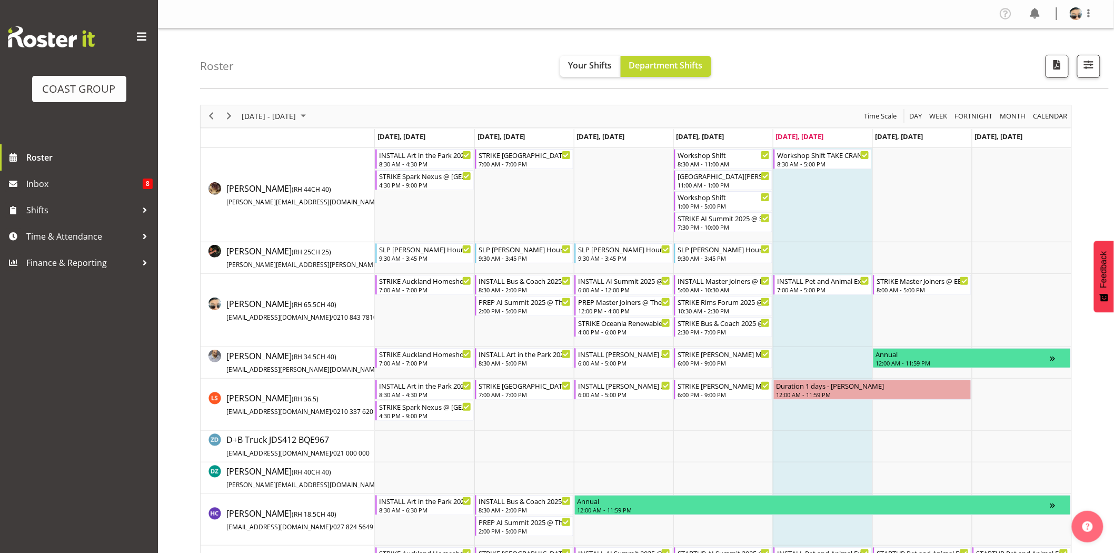
click at [835, 246] on td "Timeline Week of September 15, 2025" at bounding box center [823, 258] width 100 height 32
click at [925, 290] on div "8:00 AM - 5:00 PM" at bounding box center [923, 289] width 93 height 8
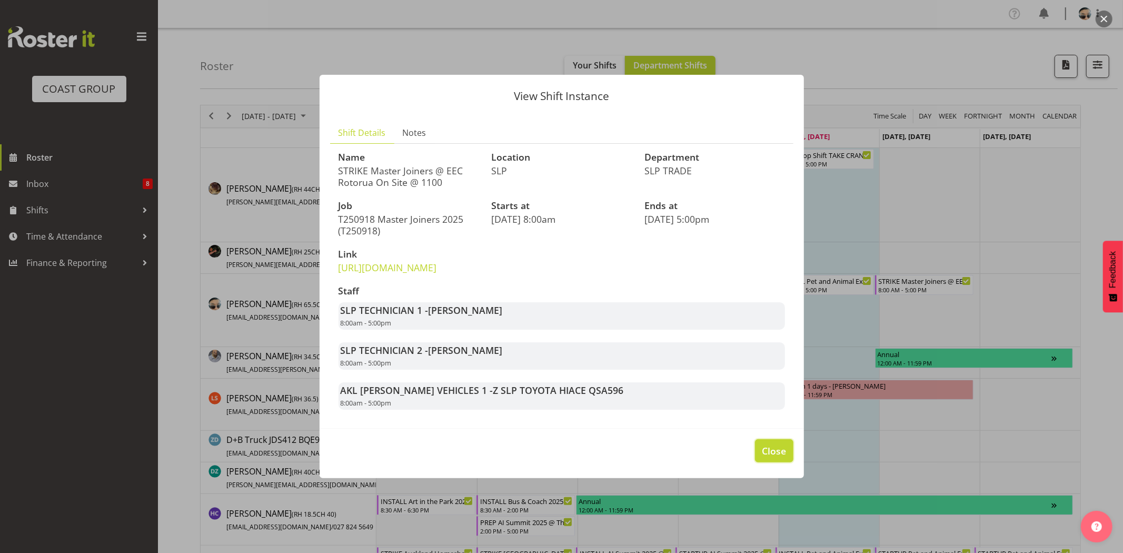
click at [780, 458] on span "Close" at bounding box center [774, 451] width 24 height 14
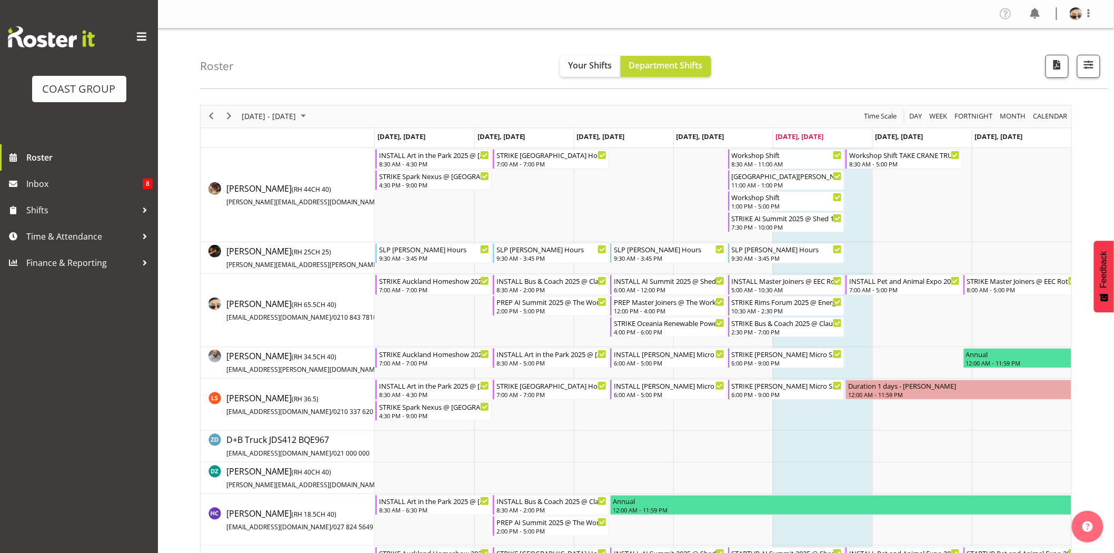
click at [155, 316] on div "COAST GROUP Roster Inbox 8 Shifts Time & Attendance Finance & Reporting" at bounding box center [79, 276] width 158 height 553
click at [58, 240] on span "Time & Attendance" at bounding box center [81, 237] width 111 height 16
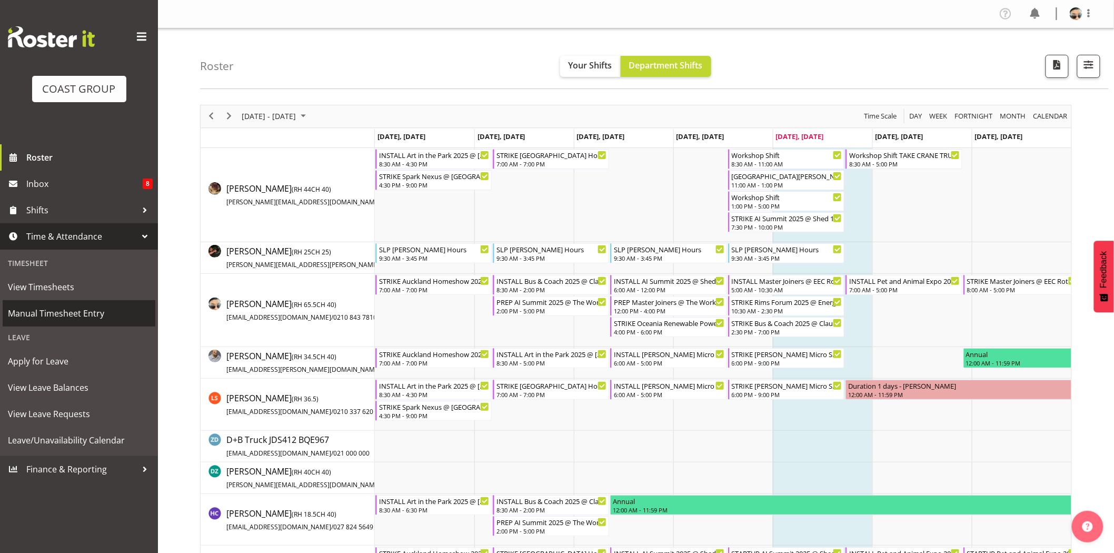
click at [97, 317] on span "Manual Timesheet Entry" at bounding box center [79, 313] width 142 height 16
